Goal: Task Accomplishment & Management: Use online tool/utility

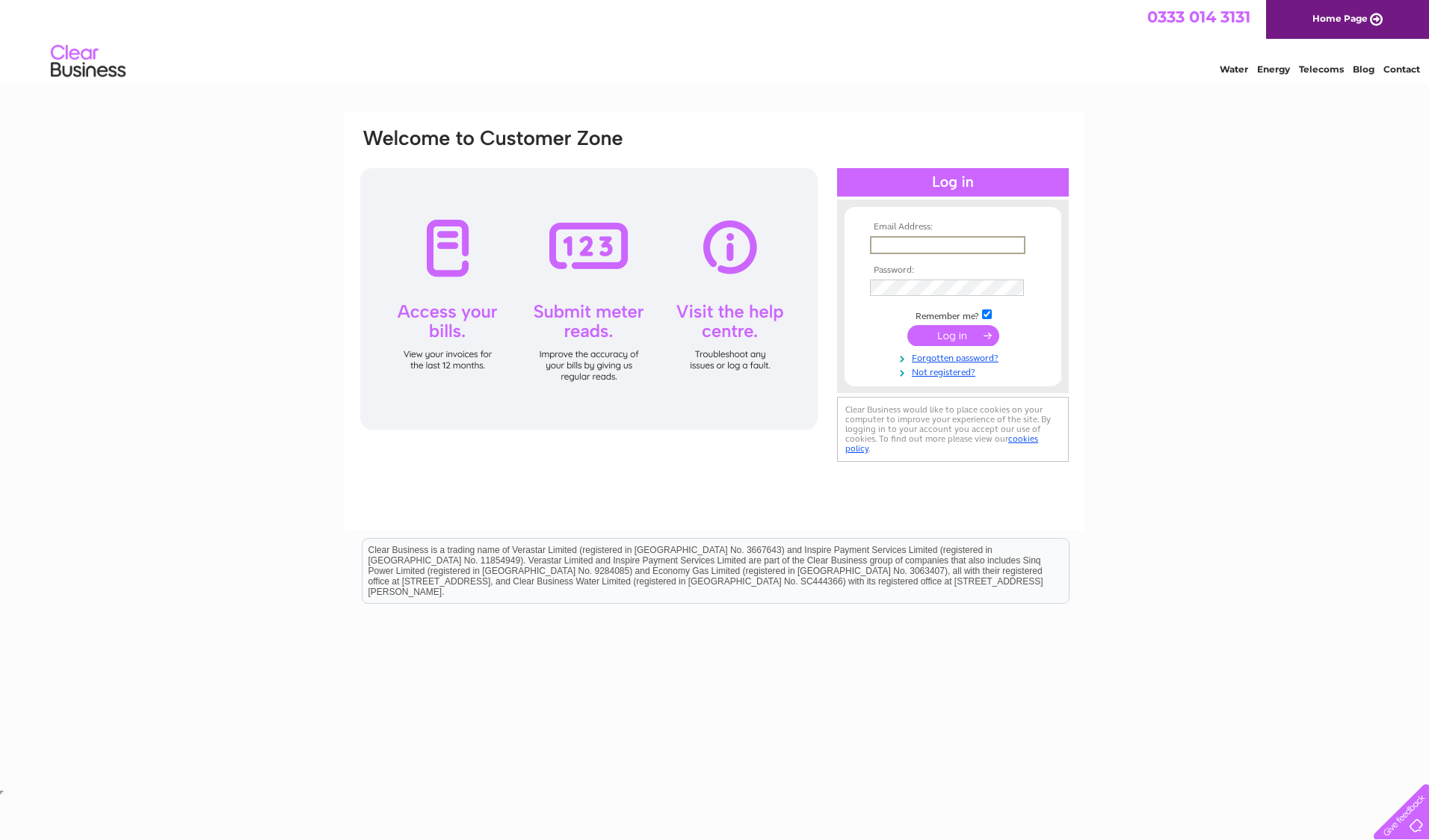
click at [891, 247] on input "text" at bounding box center [947, 245] width 156 height 18
type input "shona.buchanan@sse.com"
click at [907, 325] on input "submit" at bounding box center [953, 335] width 92 height 20
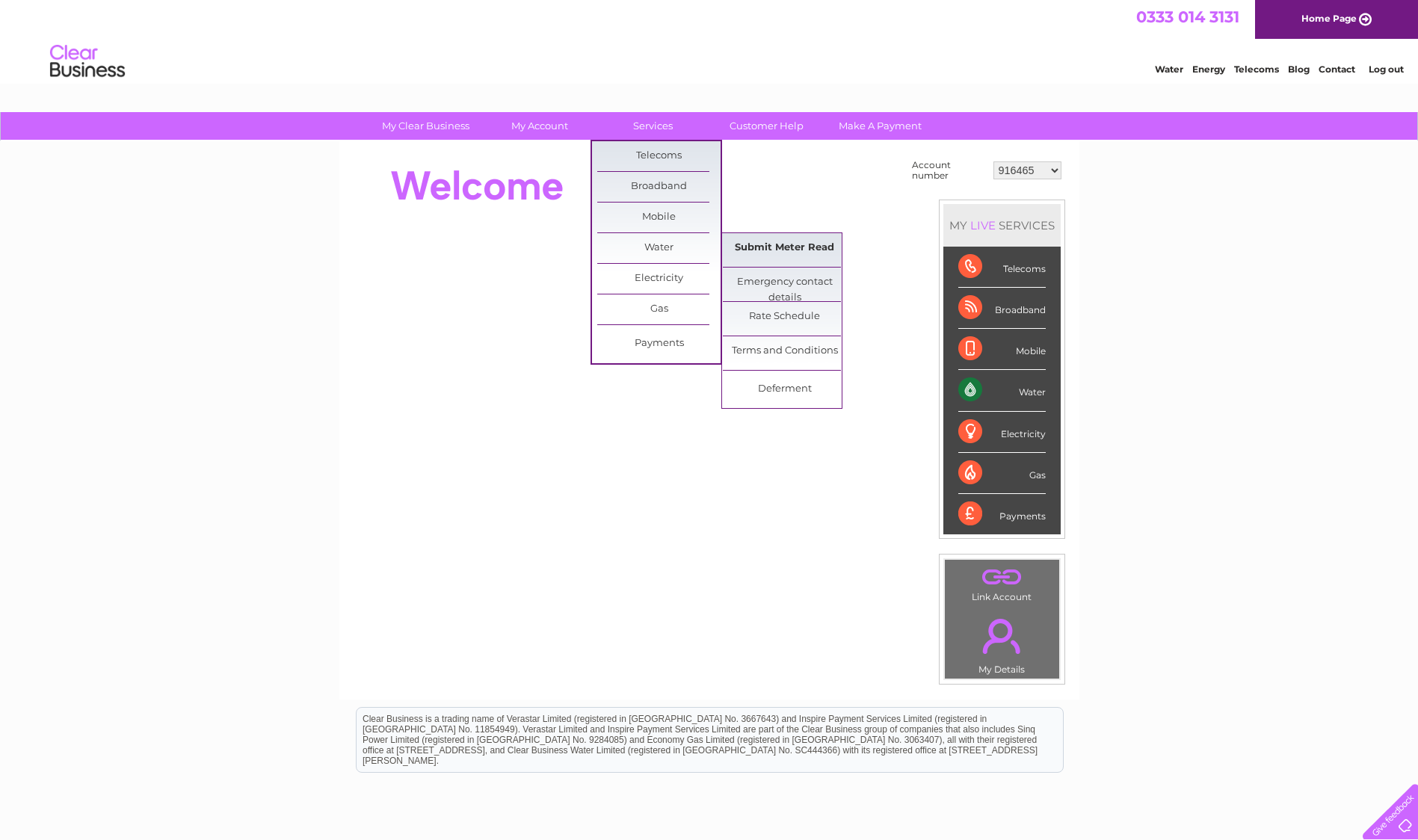
click at [777, 257] on link "Submit Meter Read" at bounding box center [784, 248] width 123 height 30
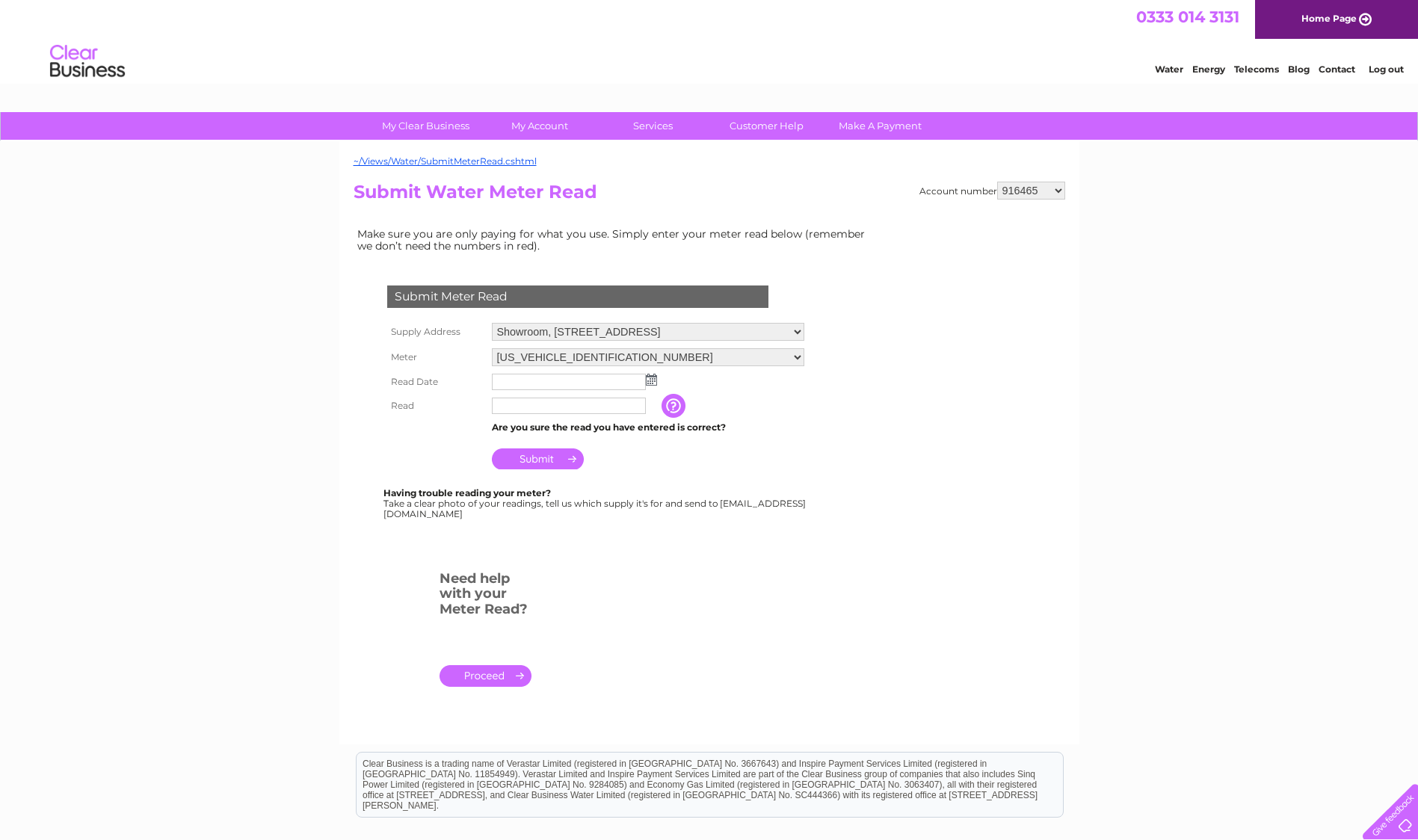
click at [1054, 191] on select "916465 918797 918798 918800 918809 923099 923100 923101 938608 995922 995925 99…" at bounding box center [1031, 190] width 68 height 18
select select "1129844"
click at [998, 182] on select "916465 918797 918798 918800 918809 923099 923100 923101 938608 995922 995925 99…" at bounding box center [1031, 190] width 68 height 18
click at [784, 331] on select "[STREET_ADDRESS][PERSON_NAME]" at bounding box center [642, 332] width 301 height 20
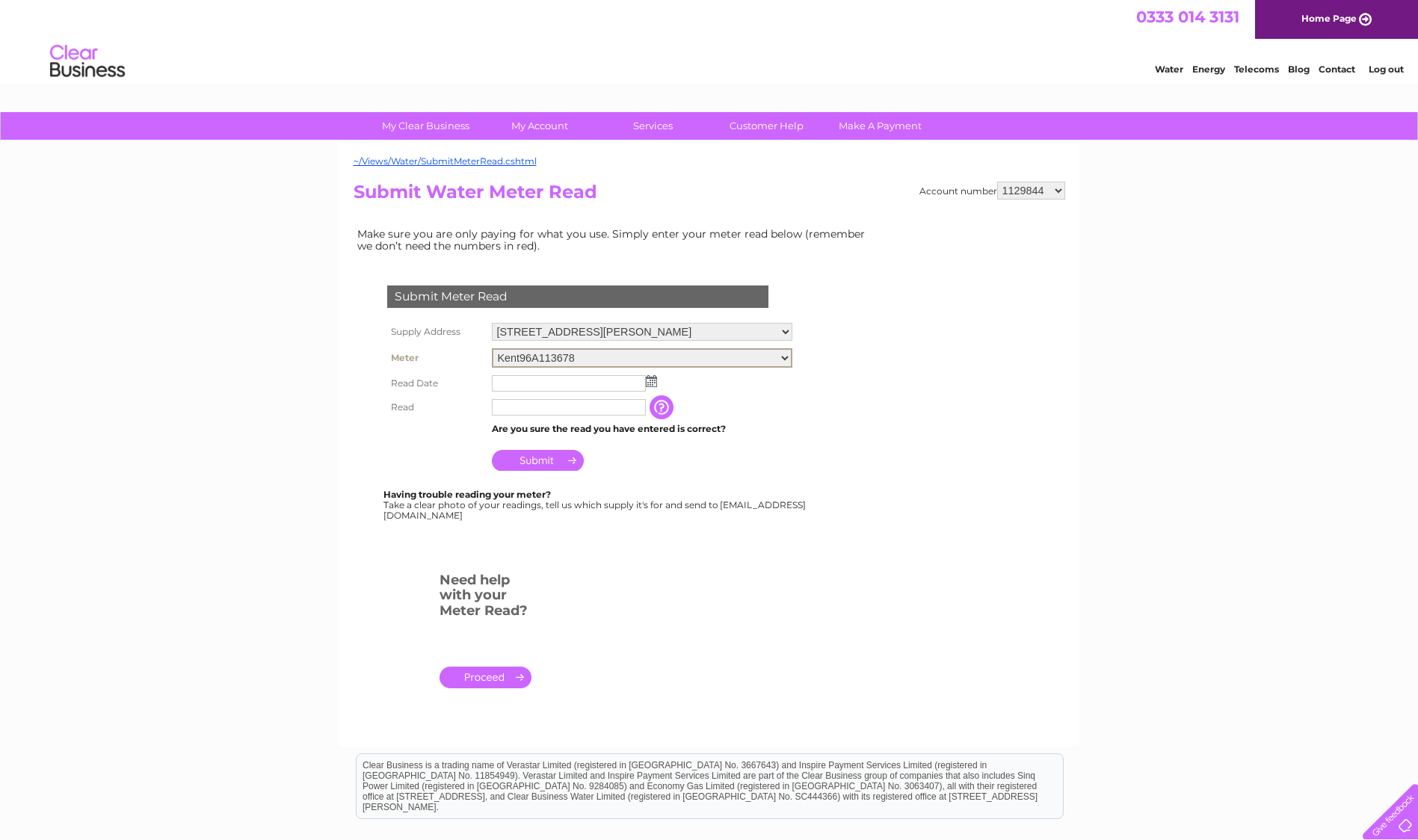
click at [785, 361] on select "Kent96A113678" at bounding box center [642, 358] width 301 height 20
click at [654, 384] on img at bounding box center [651, 379] width 11 height 12
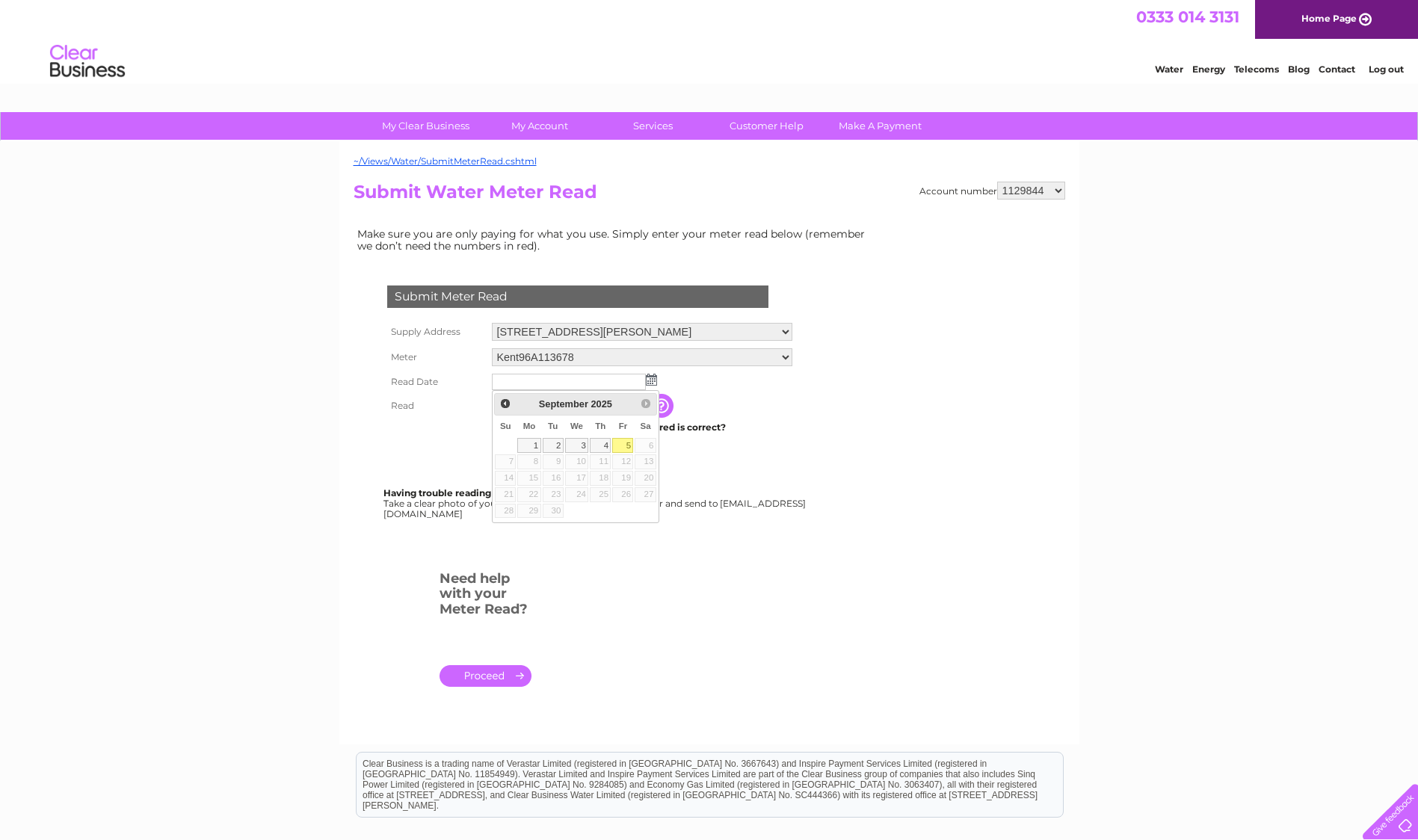
click at [622, 448] on link "5" at bounding box center [622, 445] width 20 height 15
type input "2025/09/05"
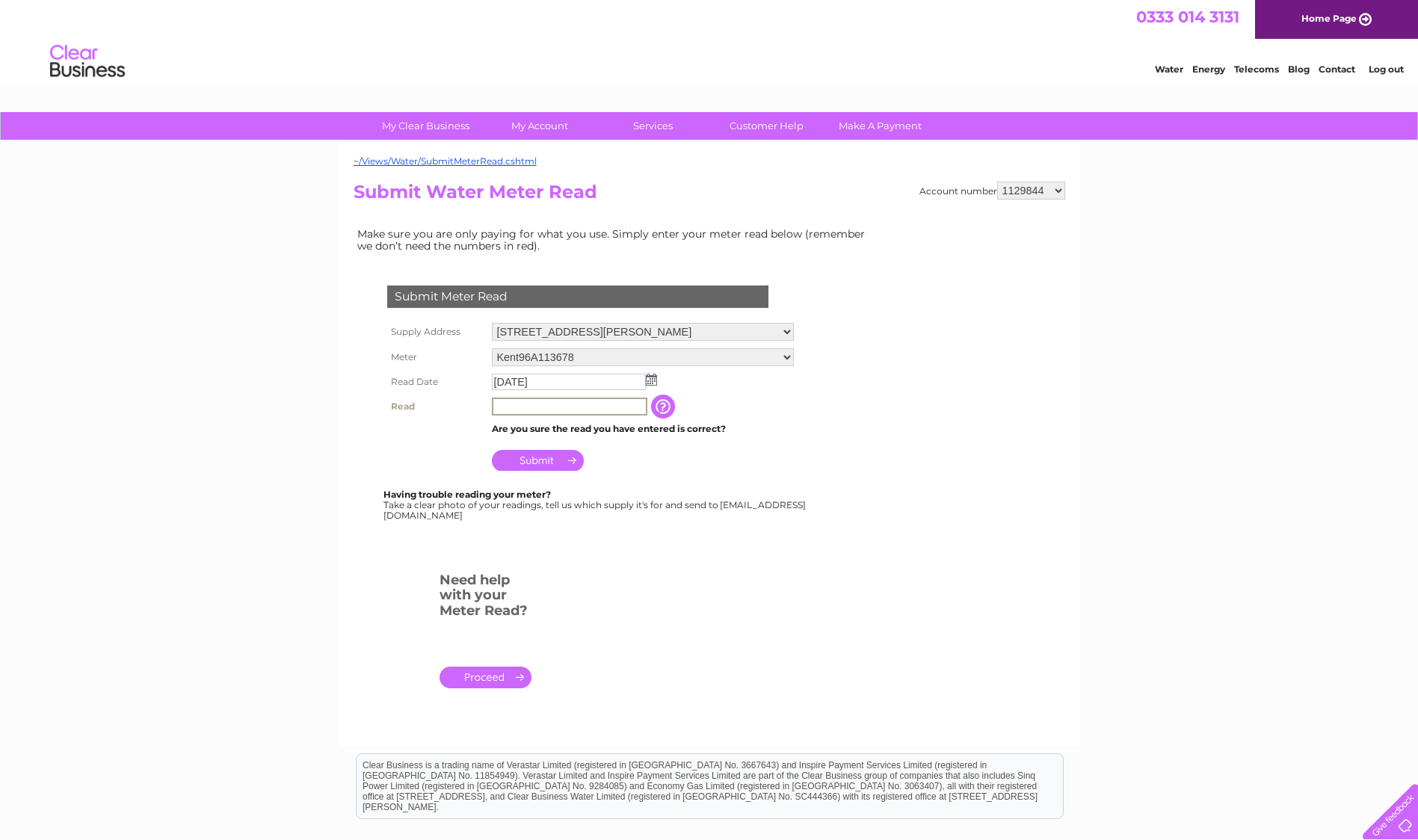
click at [546, 405] on input "text" at bounding box center [569, 406] width 156 height 18
type input "3"
type input "40474"
click at [537, 452] on input "Submit" at bounding box center [538, 458] width 92 height 20
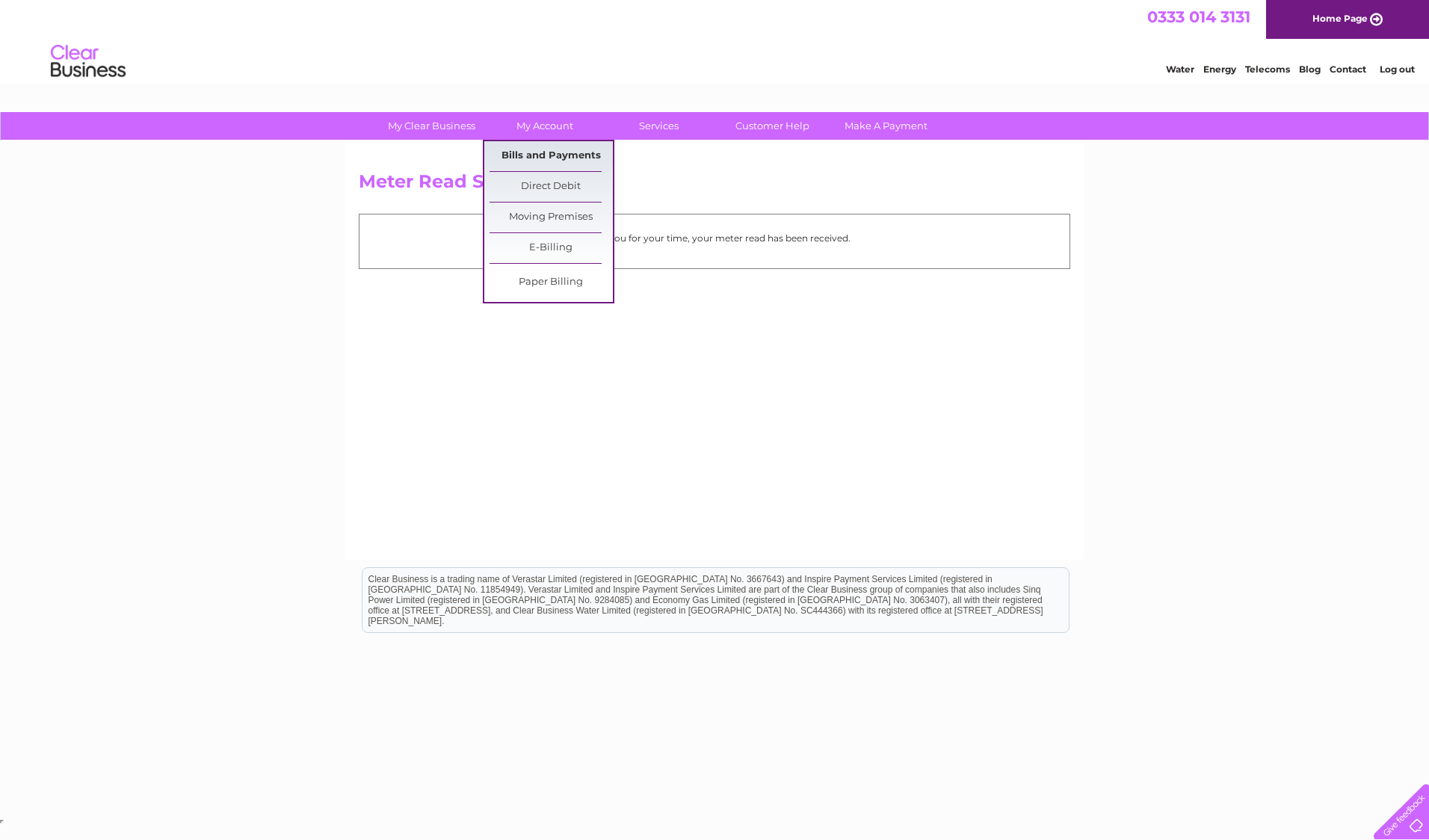
click at [558, 154] on link "Bills and Payments" at bounding box center [551, 156] width 123 height 30
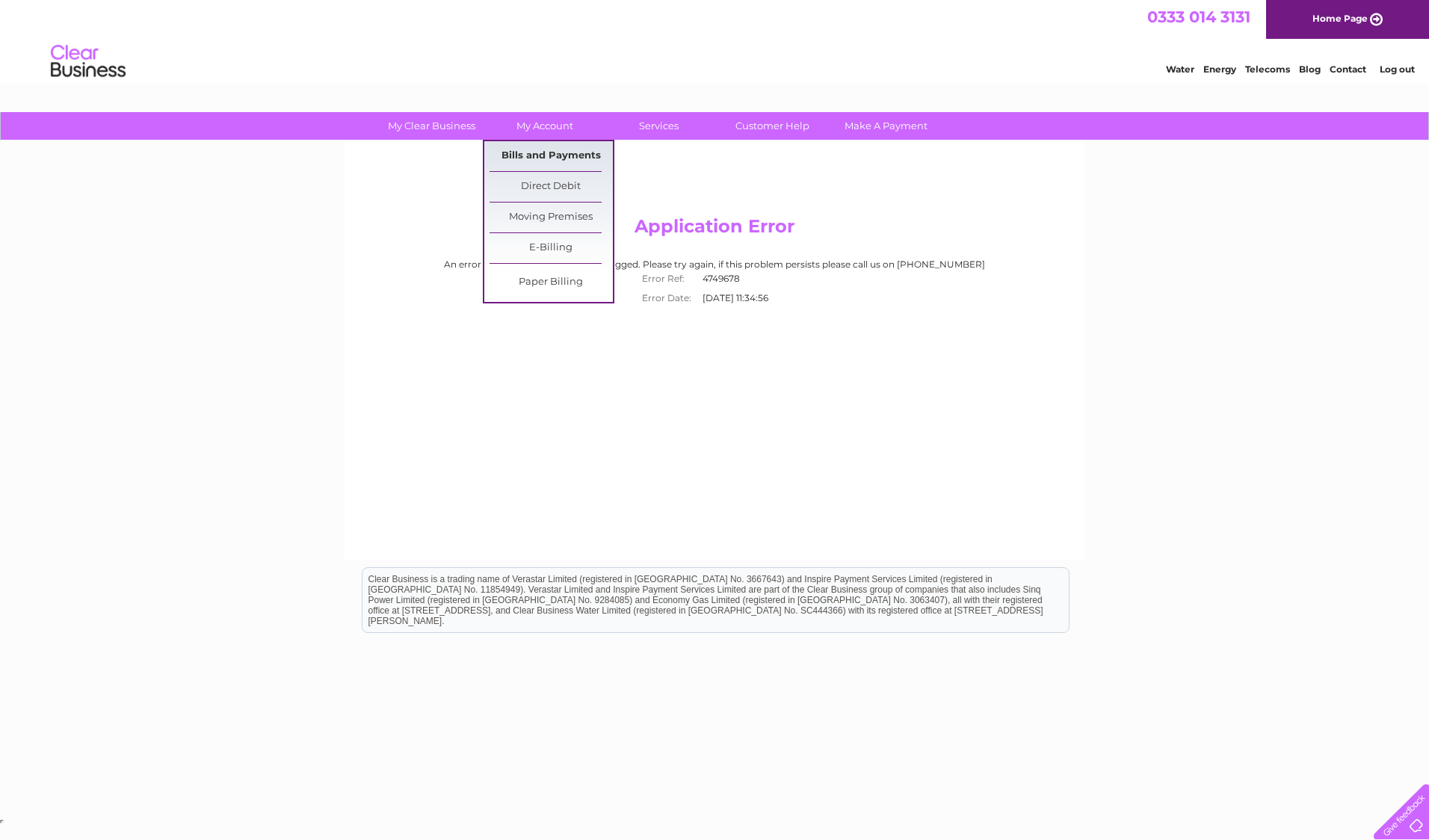
click at [542, 149] on link "Bills and Payments" at bounding box center [551, 156] width 123 height 30
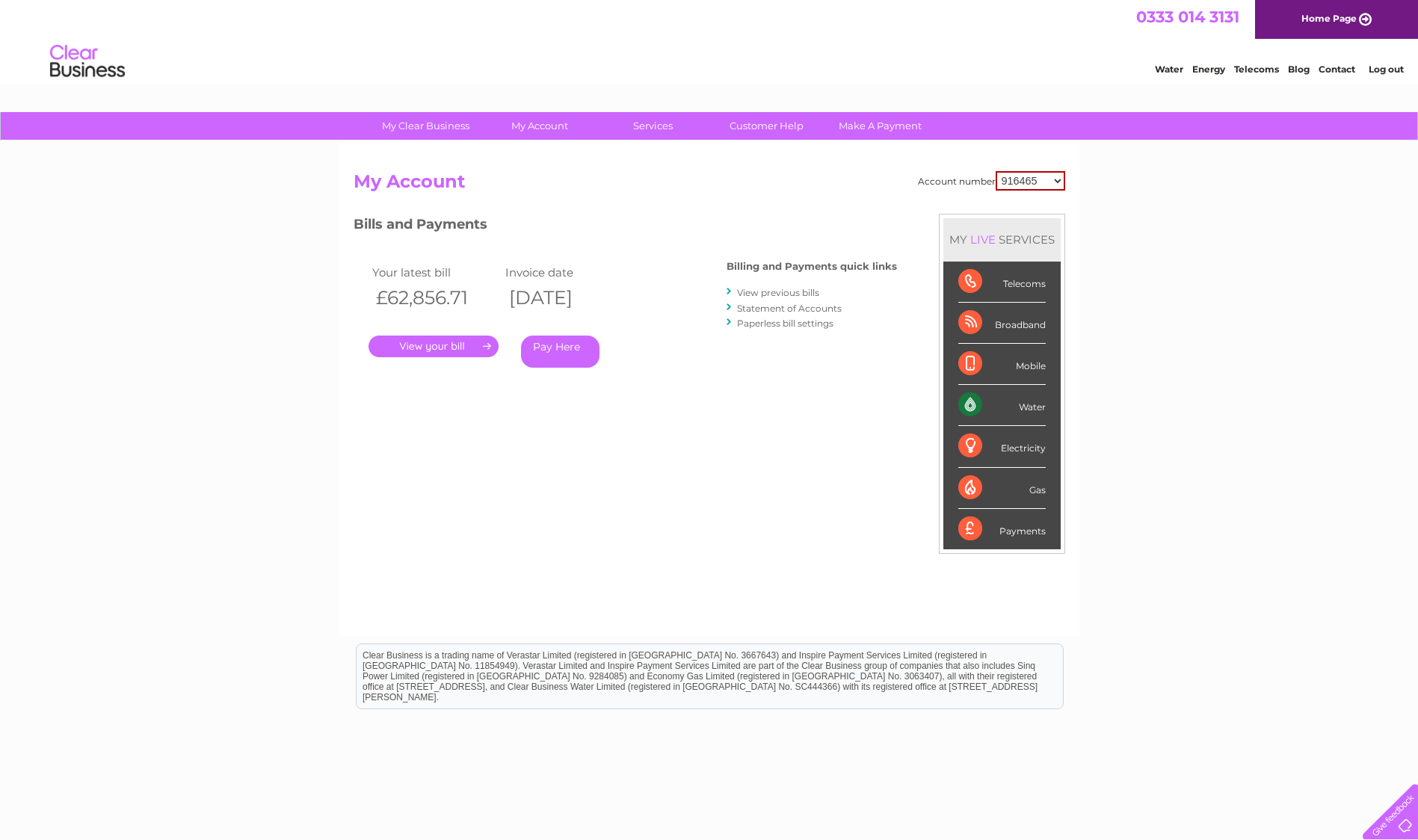
click at [1057, 183] on select "916465 918797 918798 918800 918809 923099 923100 923101 938608 995922 995925 99…" at bounding box center [1030, 181] width 70 height 20
select select "1129844"
click at [996, 171] on select "916465 918797 918798 918800 918809 923099 923100 923101 938608 995922 995925 99…" at bounding box center [1030, 181] width 70 height 20
click at [468, 348] on link "." at bounding box center [434, 345] width 130 height 21
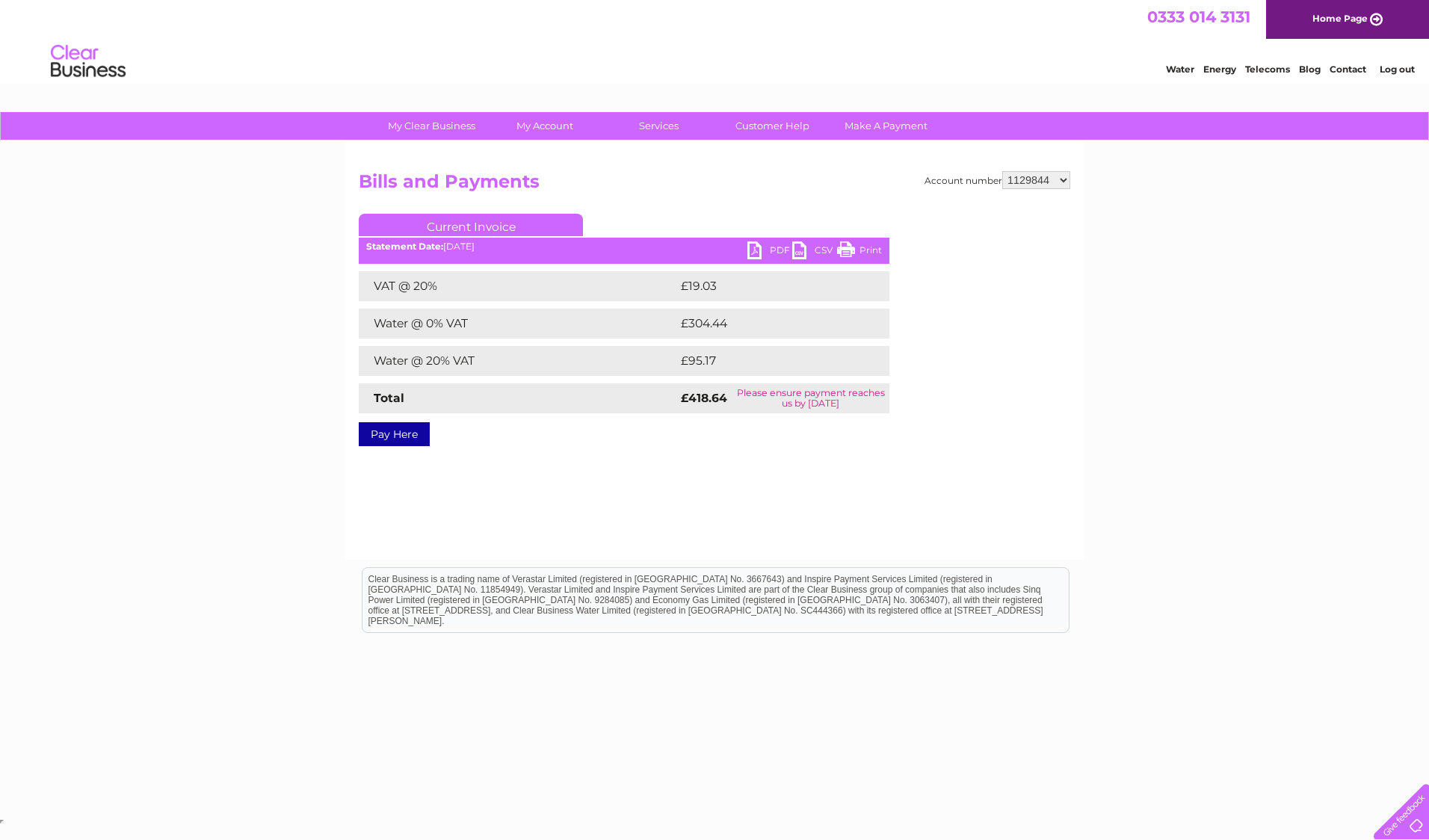
click at [777, 243] on link "PDF" at bounding box center [769, 251] width 45 height 21
click at [1386, 66] on link "Log out" at bounding box center [1397, 69] width 35 height 11
